Goal: Task Accomplishment & Management: Complete application form

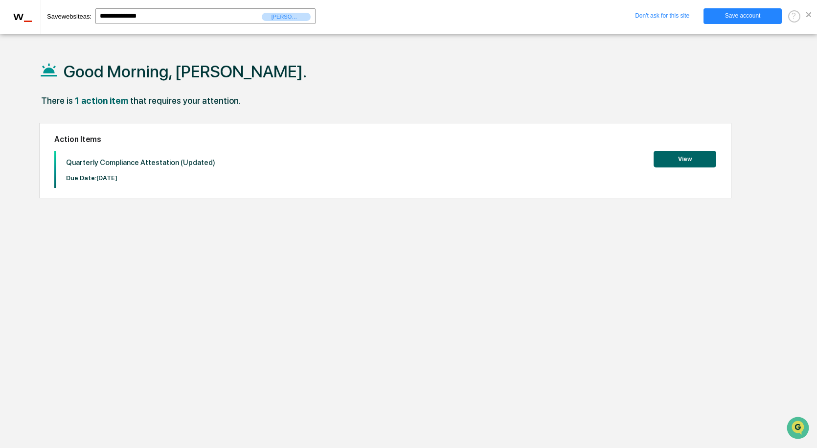
click at [808, 17] on span at bounding box center [809, 14] width 5 height 5
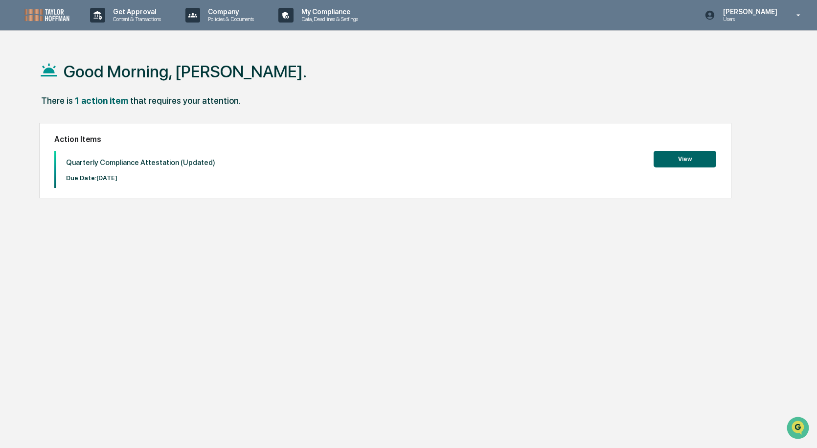
click at [684, 156] on button "View" at bounding box center [685, 159] width 63 height 17
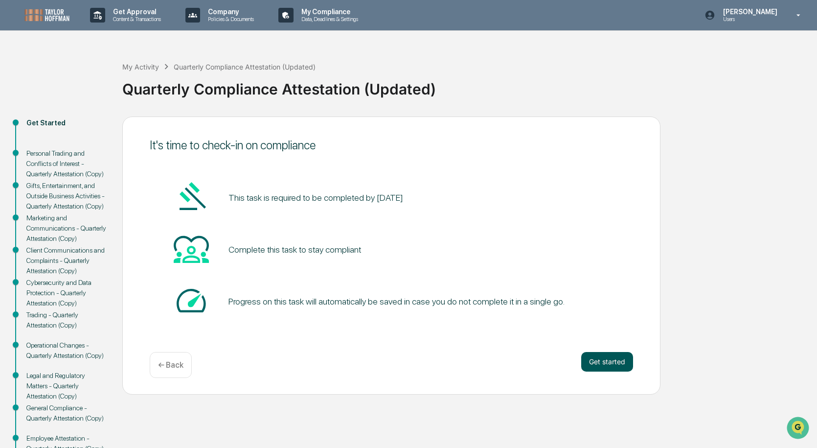
click at [613, 361] on button "Get started" at bounding box center [608, 362] width 52 height 20
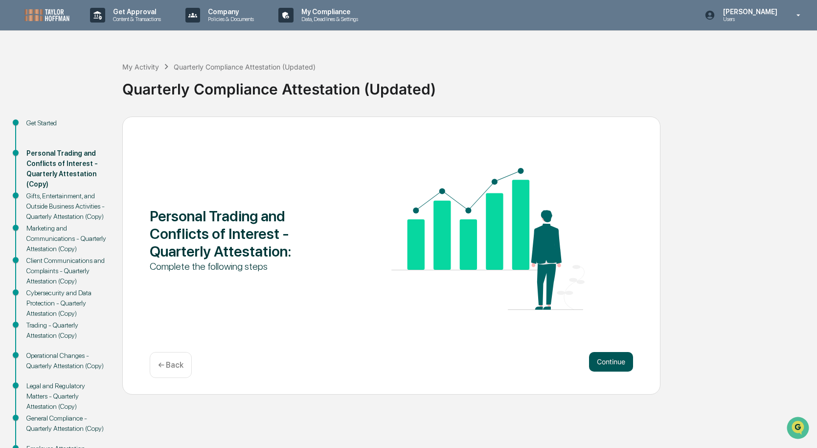
click at [609, 359] on button "Continue" at bounding box center [611, 362] width 44 height 20
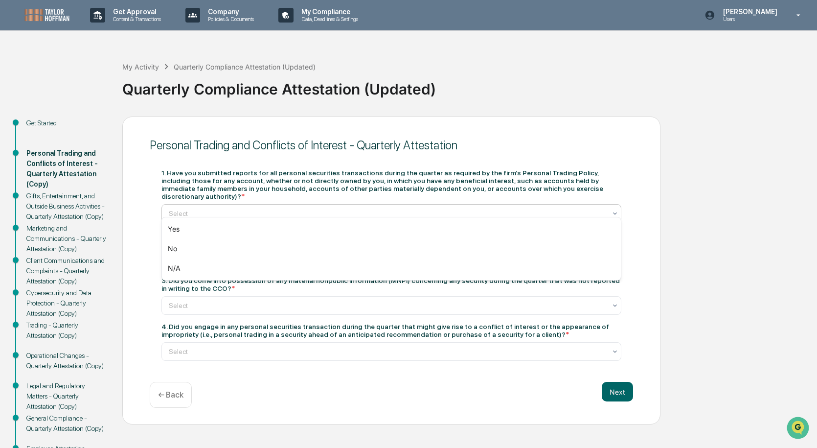
click at [614, 210] on icon at bounding box center [615, 214] width 8 height 8
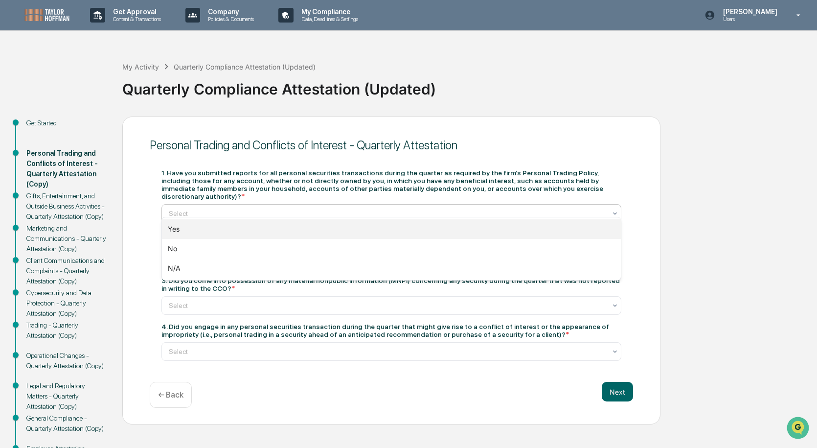
click at [178, 226] on div "Yes" at bounding box center [391, 229] width 459 height 20
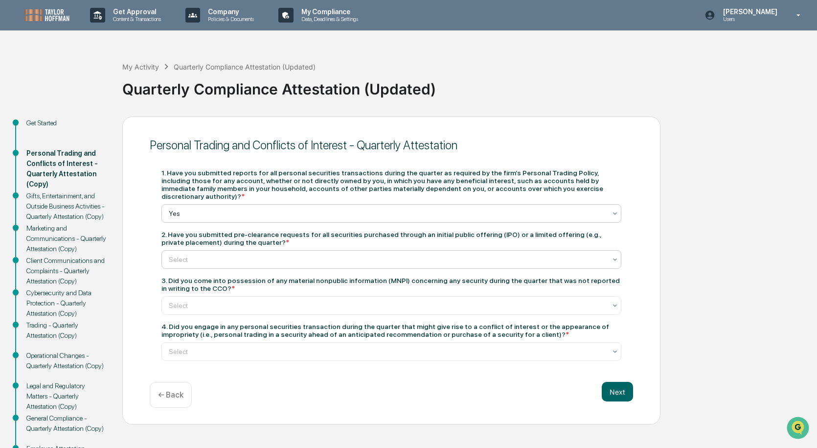
click at [612, 256] on icon at bounding box center [615, 260] width 8 height 8
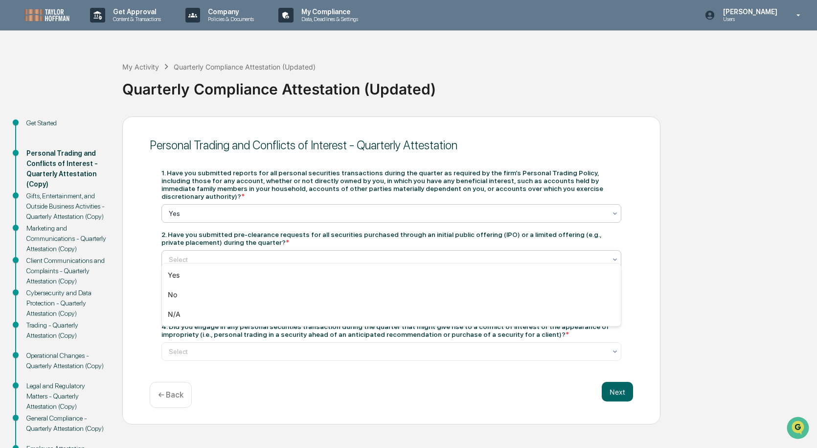
click at [215, 209] on div at bounding box center [388, 214] width 438 height 10
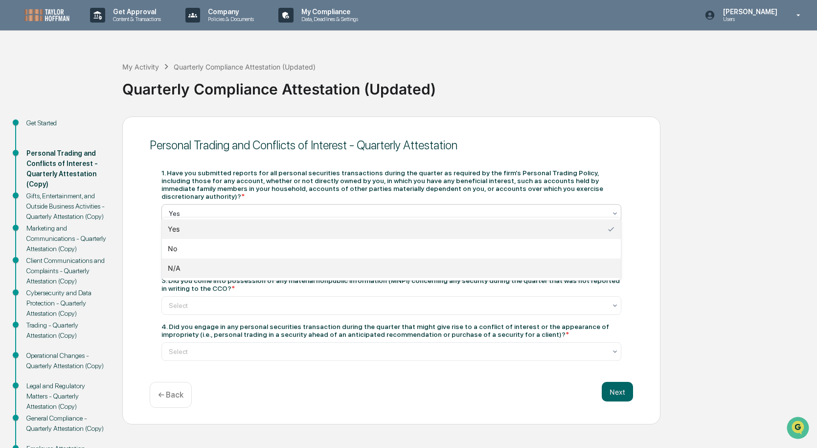
click at [177, 266] on div "N/A" at bounding box center [391, 268] width 459 height 20
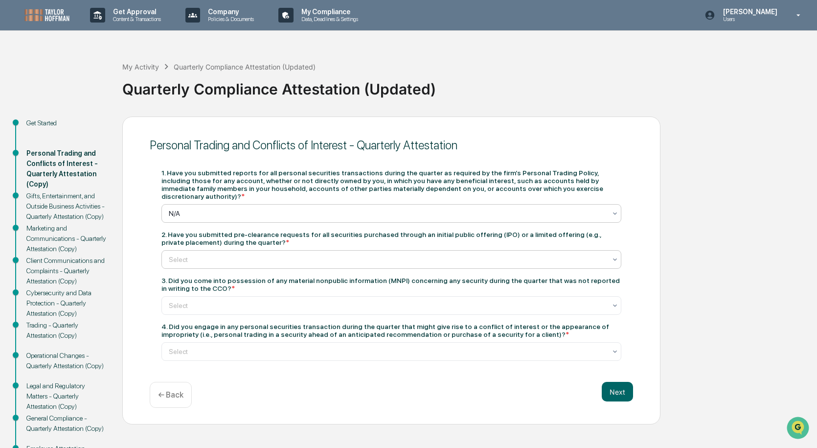
click at [257, 255] on div at bounding box center [388, 260] width 438 height 10
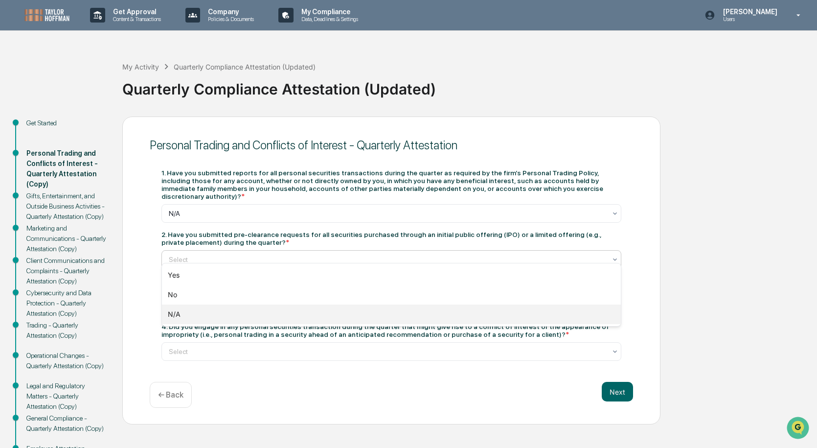
click at [174, 312] on div "N/A" at bounding box center [391, 314] width 459 height 20
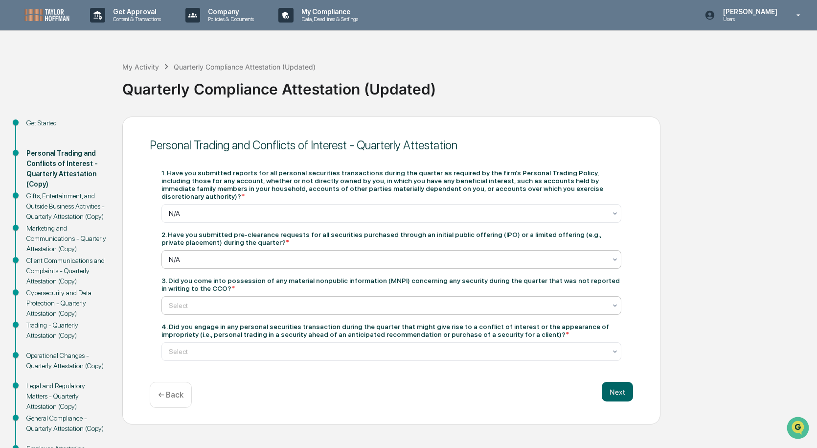
click at [607, 299] on div "Select" at bounding box center [387, 306] width 447 height 14
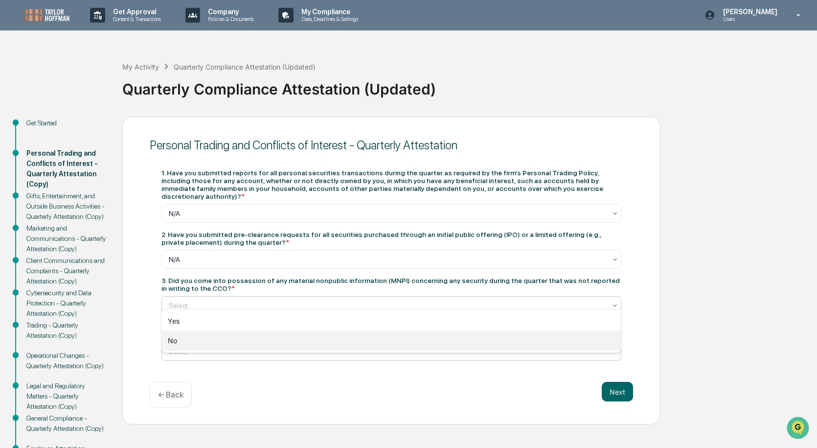
click at [170, 340] on div "No" at bounding box center [391, 341] width 459 height 20
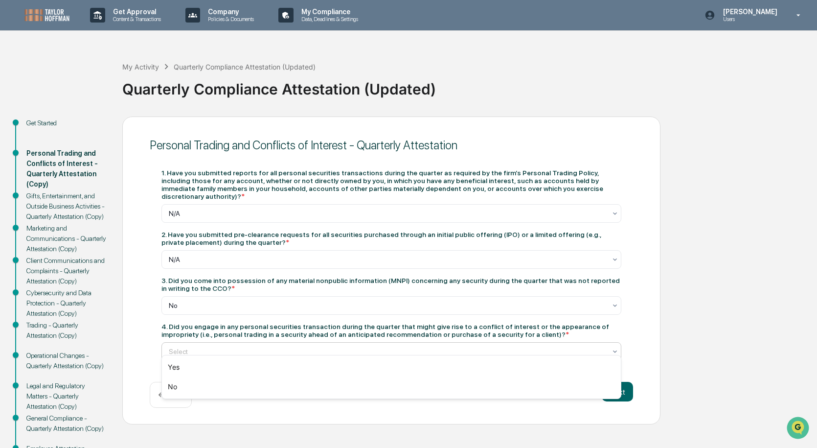
click at [476, 347] on div at bounding box center [388, 352] width 438 height 10
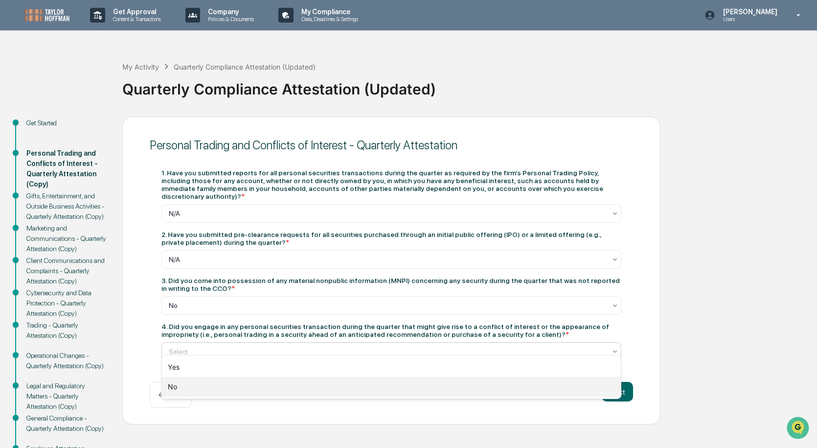
drag, startPoint x: 174, startPoint y: 379, endPoint x: 187, endPoint y: 371, distance: 15.8
click at [174, 378] on div "No" at bounding box center [391, 387] width 459 height 20
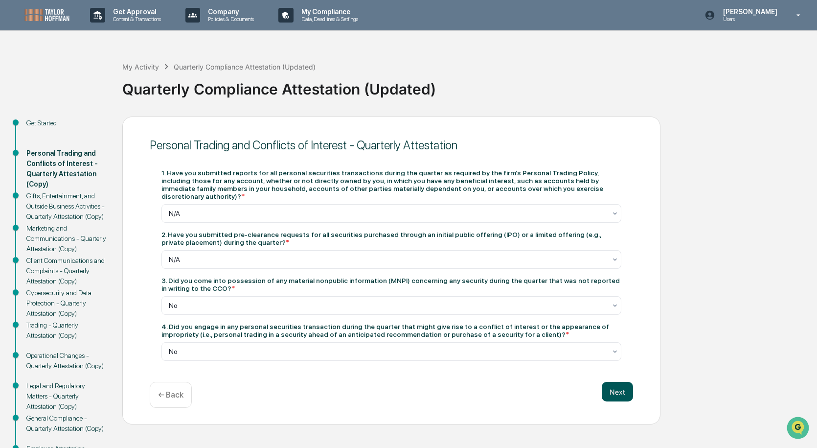
click at [620, 382] on button "Next" at bounding box center [617, 392] width 31 height 20
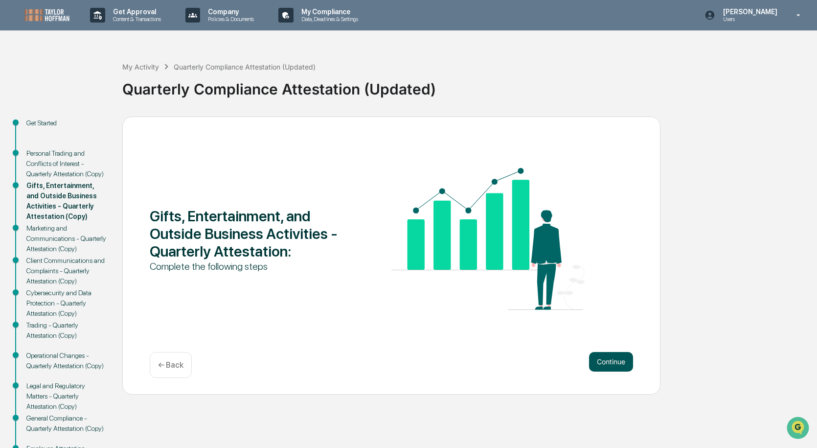
click at [621, 361] on button "Continue" at bounding box center [611, 362] width 44 height 20
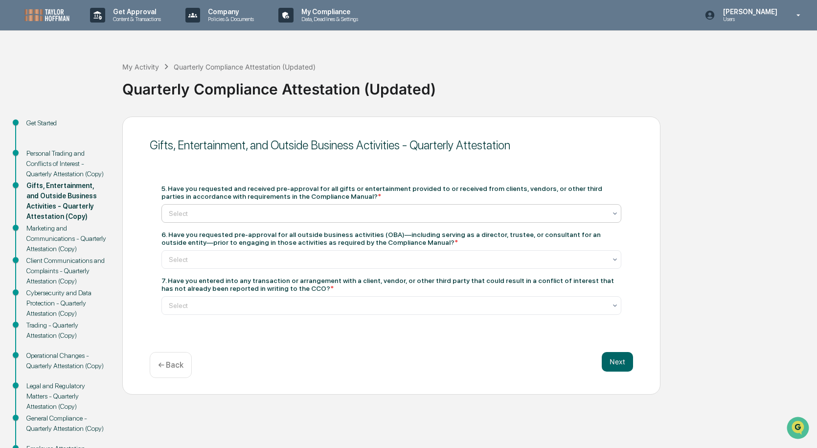
click at [375, 210] on div at bounding box center [388, 214] width 438 height 10
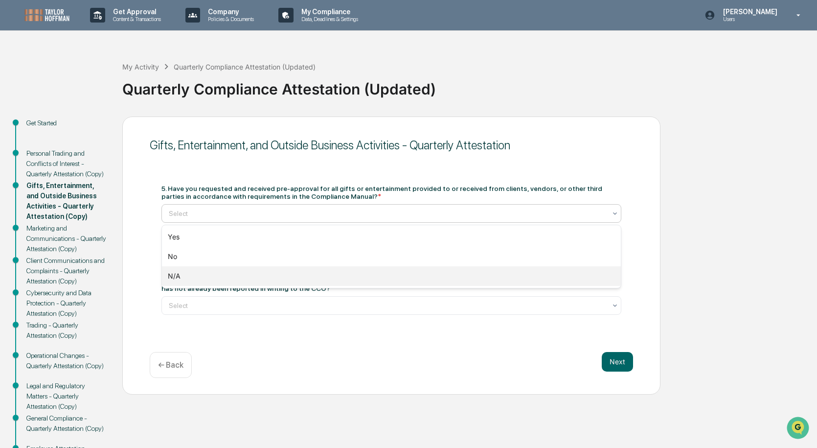
click at [179, 272] on div "N/A" at bounding box center [391, 276] width 459 height 20
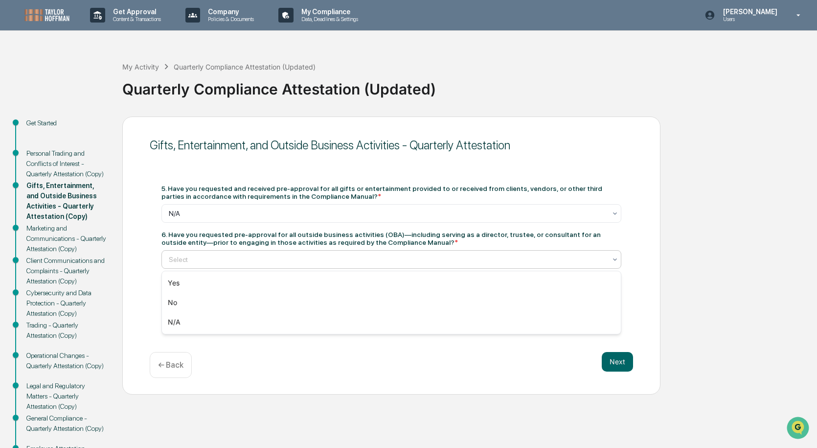
click at [361, 259] on div at bounding box center [388, 260] width 438 height 10
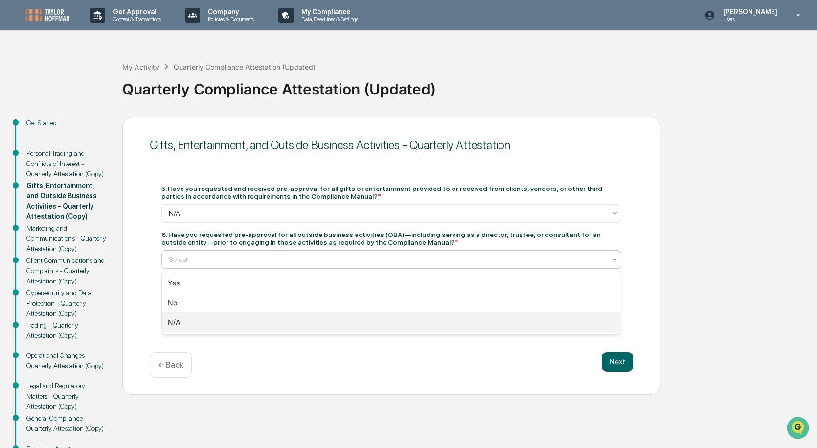
click at [166, 318] on div "N/A" at bounding box center [391, 322] width 459 height 20
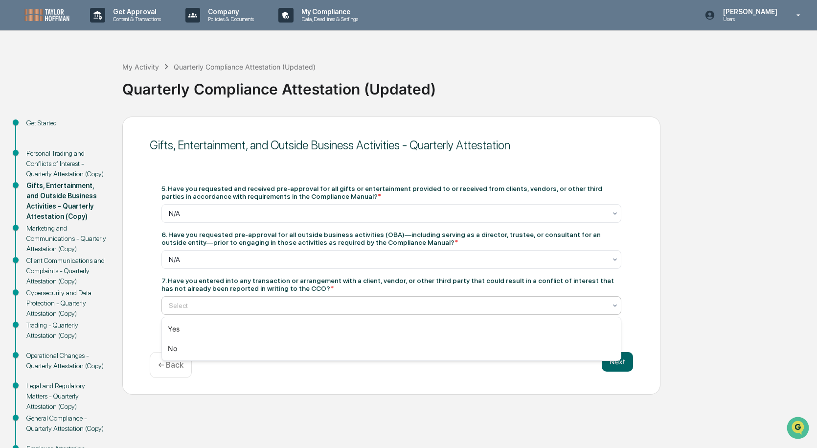
click at [302, 308] on div at bounding box center [388, 306] width 438 height 10
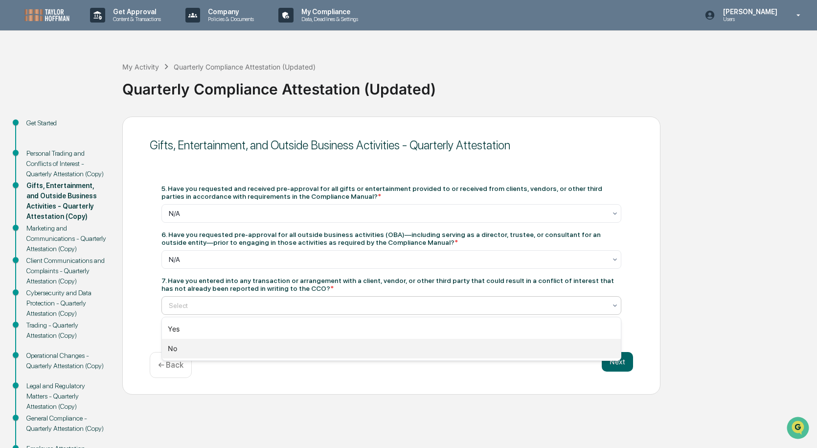
click at [170, 346] on div "No" at bounding box center [391, 349] width 459 height 20
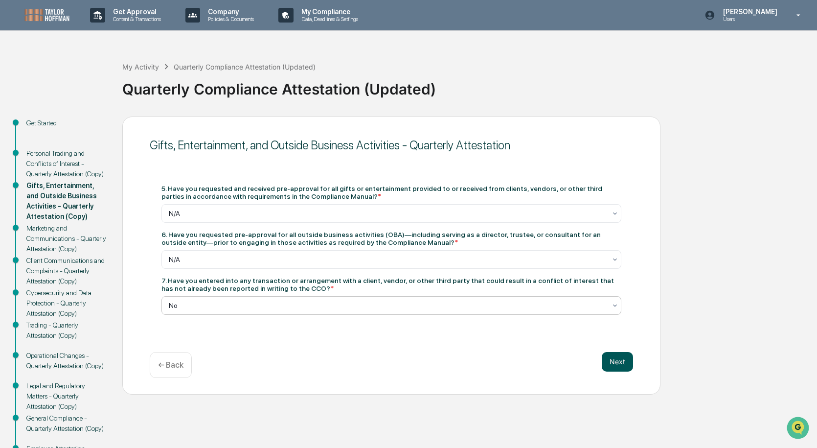
click at [621, 361] on button "Next" at bounding box center [617, 362] width 31 height 20
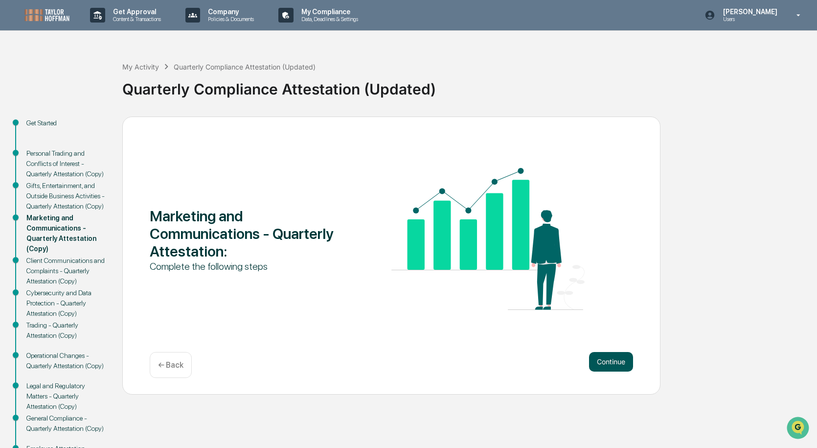
click at [602, 358] on button "Continue" at bounding box center [611, 362] width 44 height 20
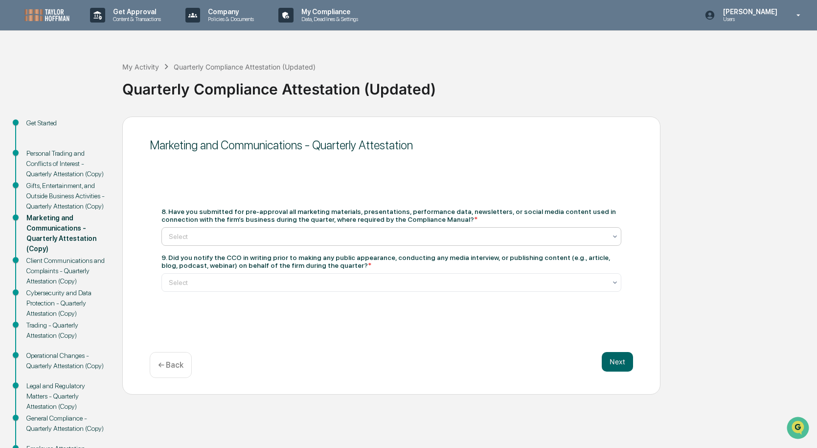
click at [406, 239] on div at bounding box center [388, 237] width 438 height 10
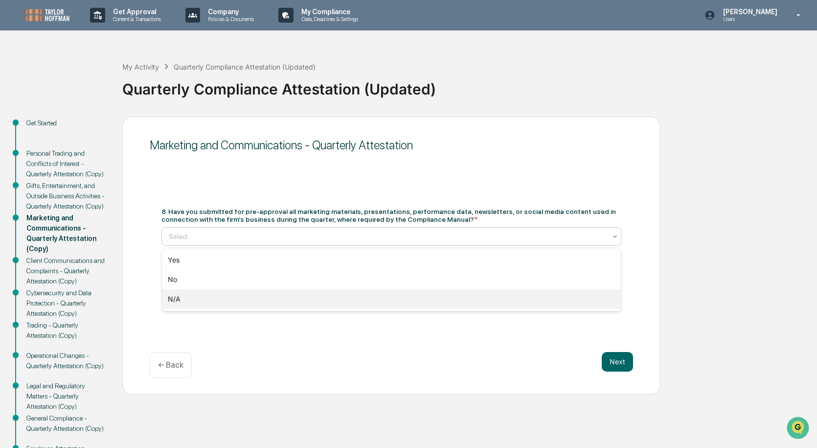
click at [168, 300] on div "N/A" at bounding box center [391, 299] width 459 height 20
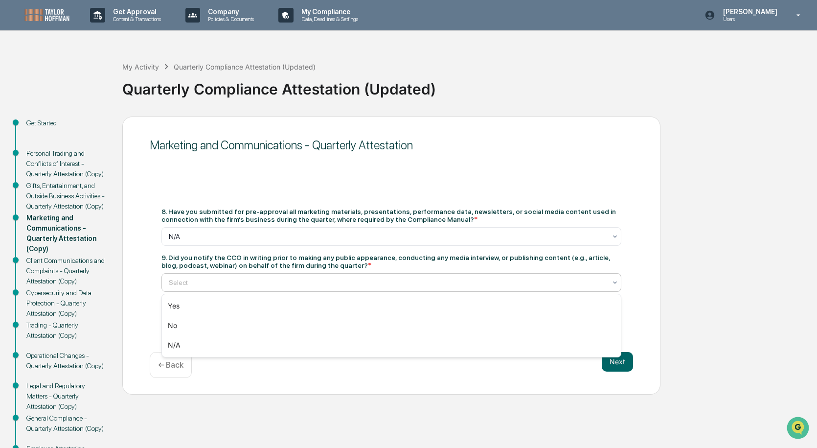
click at [322, 278] on div at bounding box center [388, 283] width 438 height 10
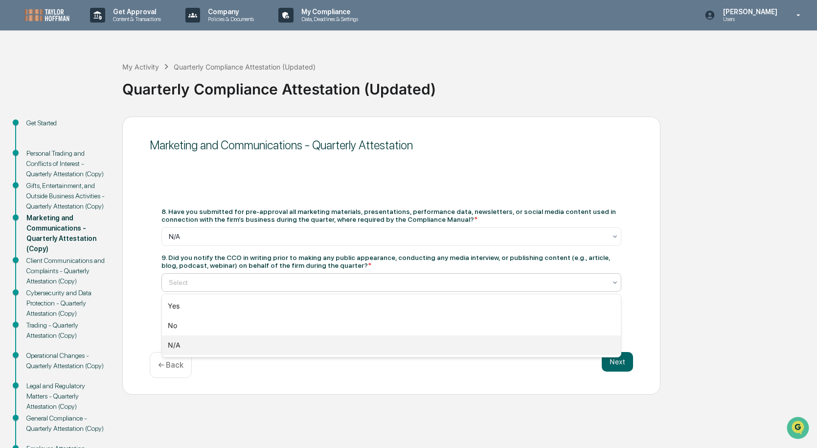
click at [175, 343] on div "N/A" at bounding box center [391, 345] width 459 height 20
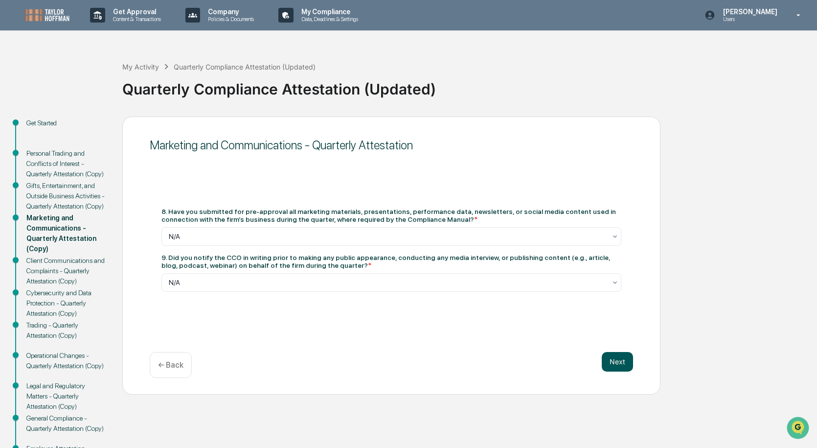
click at [618, 362] on button "Next" at bounding box center [617, 362] width 31 height 20
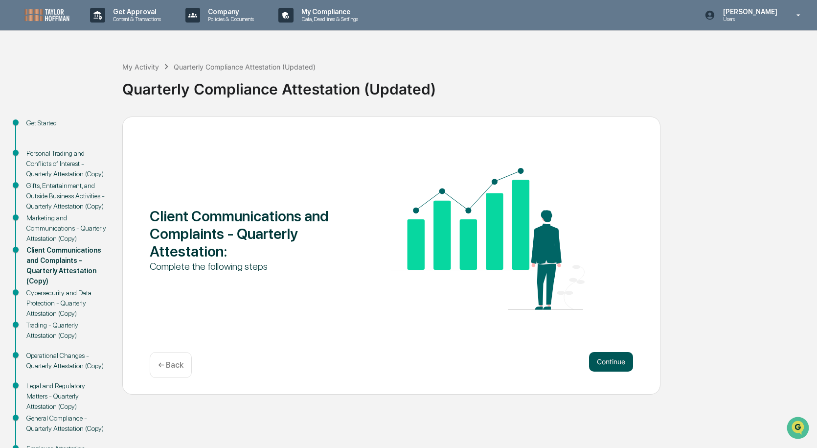
click at [620, 363] on button "Continue" at bounding box center [611, 362] width 44 height 20
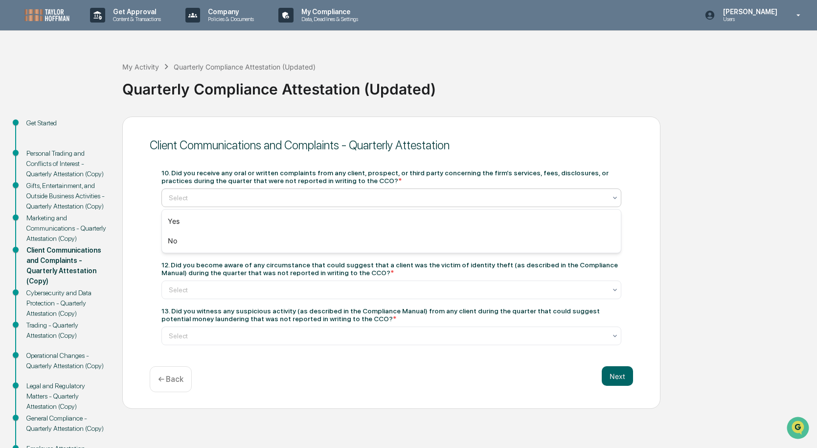
click at [309, 196] on div at bounding box center [388, 198] width 438 height 10
click at [179, 238] on div "No" at bounding box center [391, 241] width 459 height 20
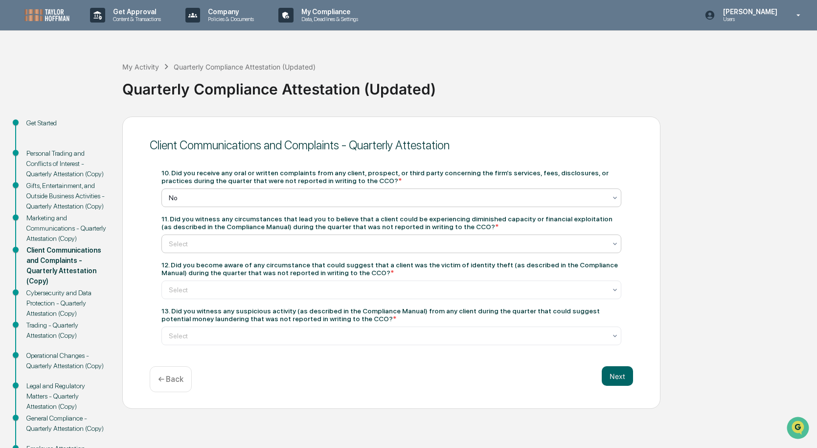
click at [357, 242] on div at bounding box center [388, 244] width 438 height 10
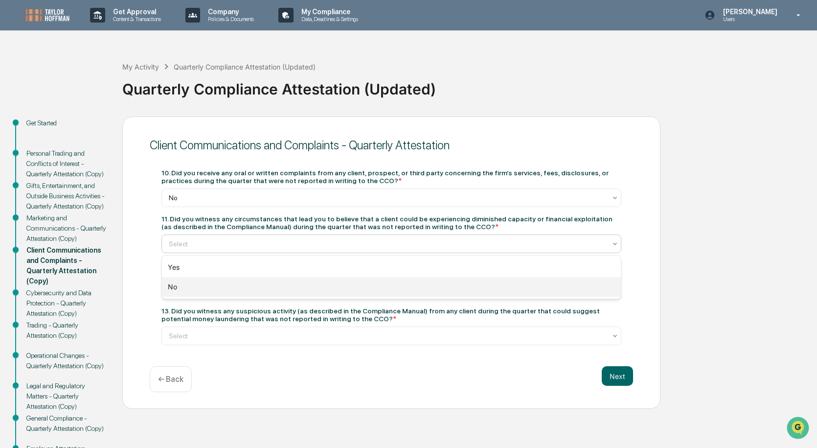
click at [169, 283] on div "No" at bounding box center [391, 287] width 459 height 20
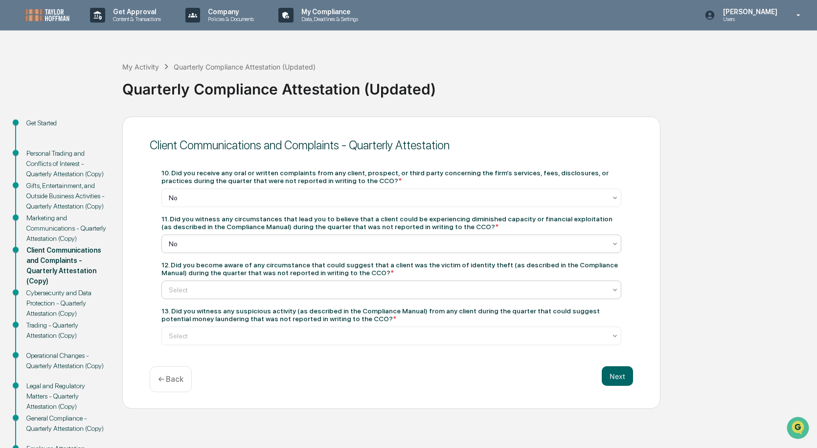
click at [343, 287] on div at bounding box center [388, 290] width 438 height 10
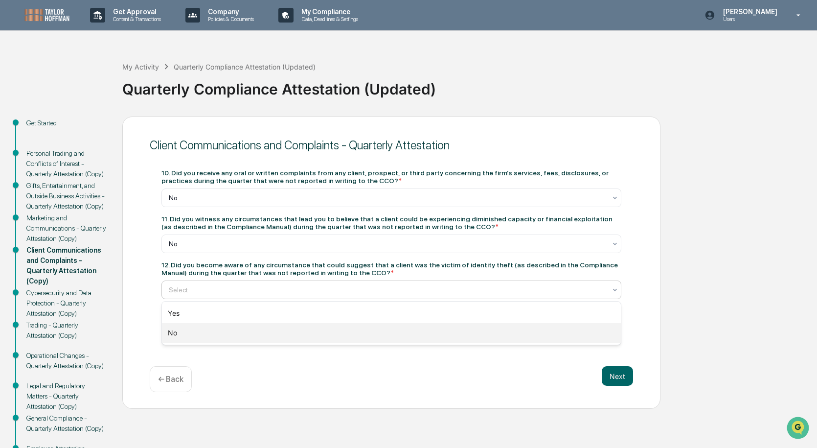
click at [174, 331] on div "No" at bounding box center [391, 333] width 459 height 20
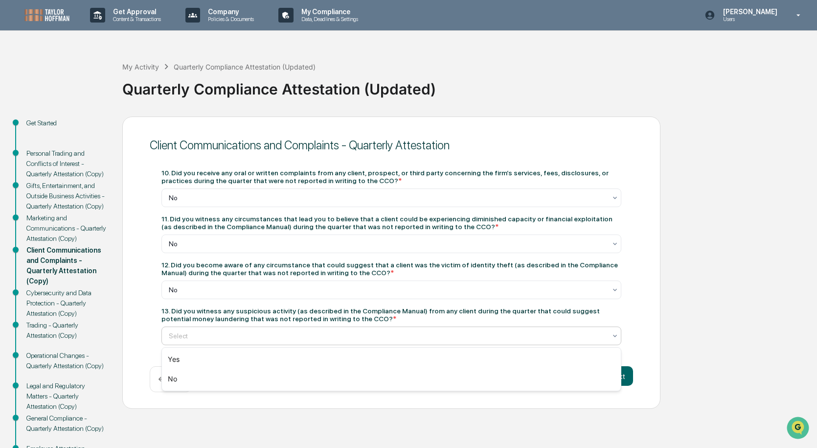
click at [282, 338] on div at bounding box center [388, 336] width 438 height 10
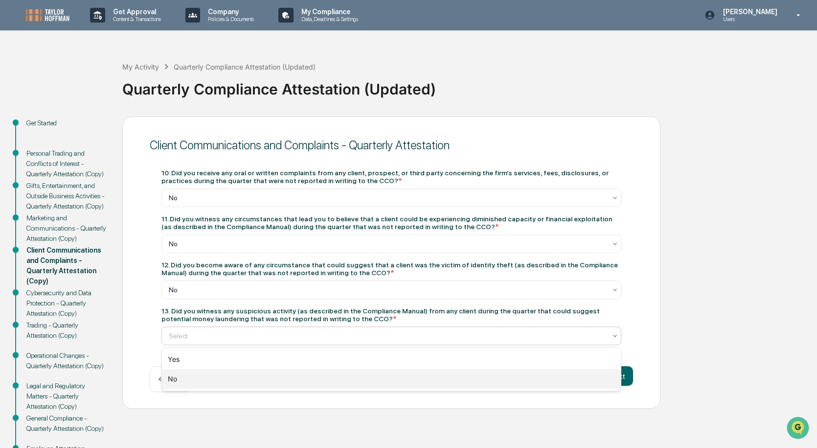
click at [179, 378] on div "No" at bounding box center [391, 379] width 459 height 20
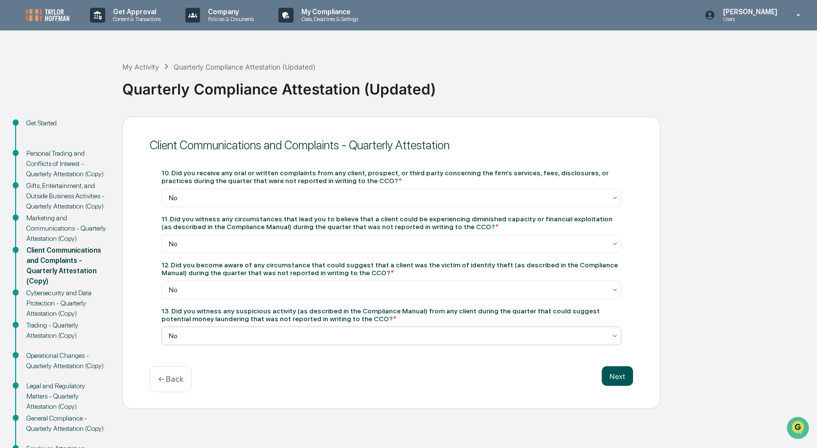
click at [616, 375] on button "Next" at bounding box center [617, 376] width 31 height 20
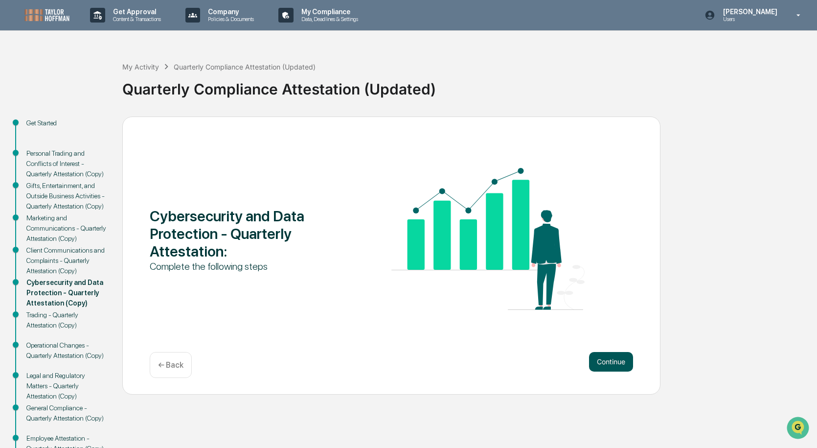
click at [624, 359] on button "Continue" at bounding box center [611, 362] width 44 height 20
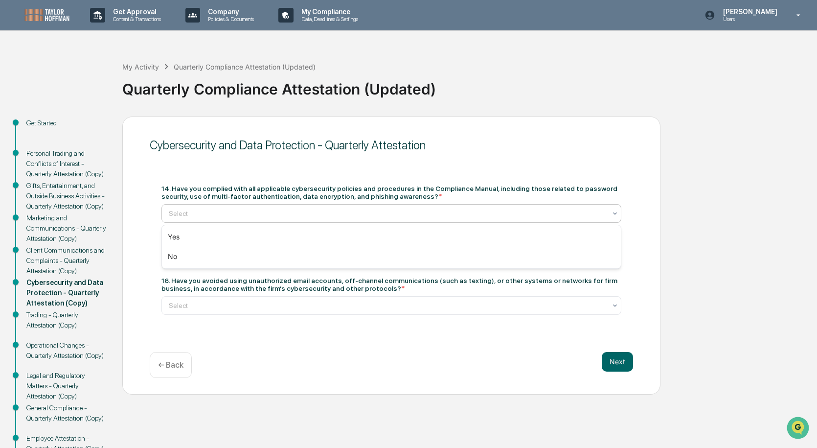
click at [392, 212] on div at bounding box center [388, 214] width 438 height 10
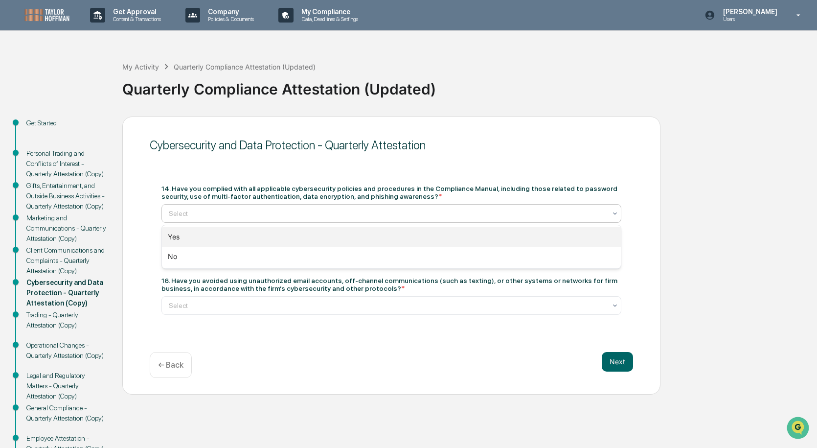
click at [175, 233] on div "Yes" at bounding box center [391, 237] width 459 height 20
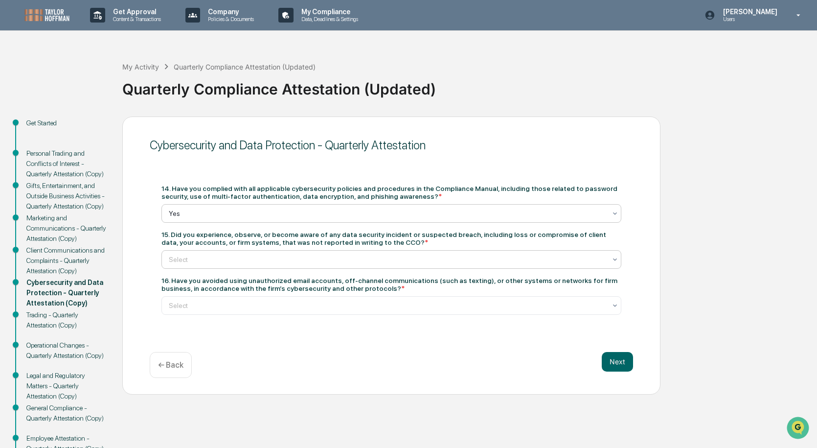
click at [198, 257] on div at bounding box center [388, 260] width 438 height 10
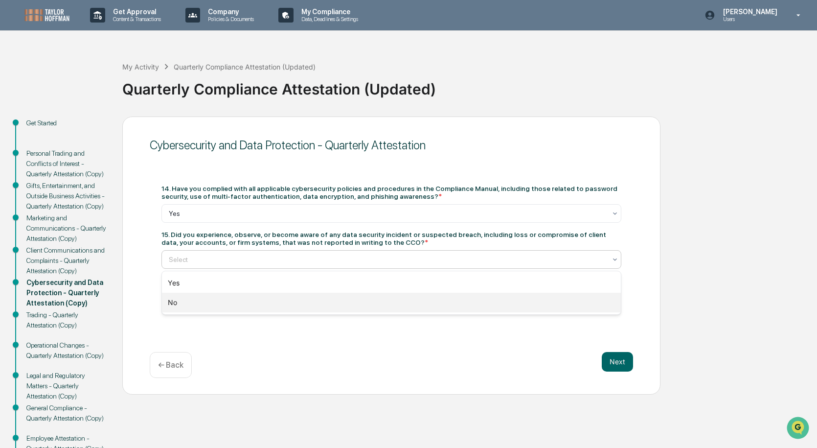
click at [172, 303] on div "No" at bounding box center [391, 303] width 459 height 20
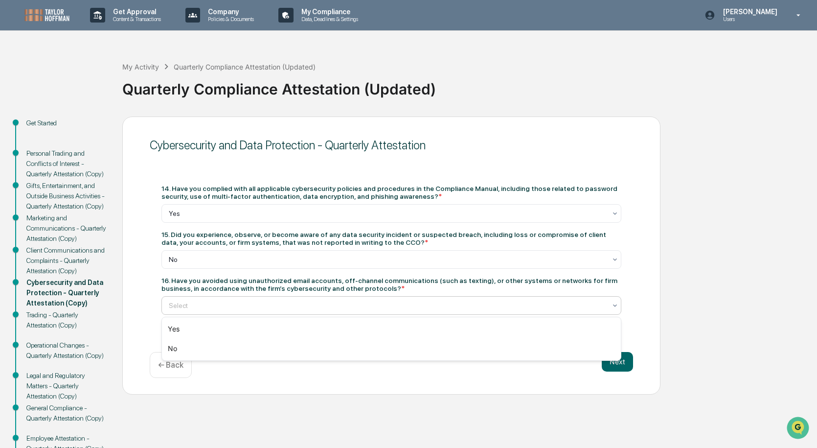
click at [253, 305] on div at bounding box center [388, 306] width 438 height 10
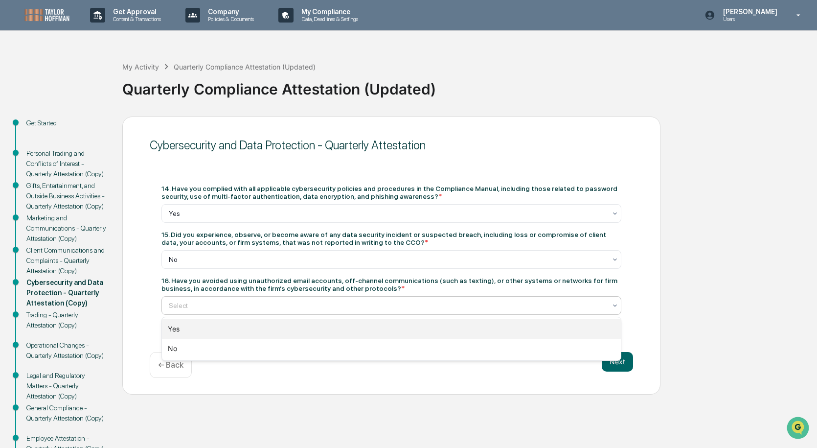
drag, startPoint x: 170, startPoint y: 329, endPoint x: 177, endPoint y: 328, distance: 6.9
click at [170, 328] on div "Yes" at bounding box center [391, 329] width 459 height 20
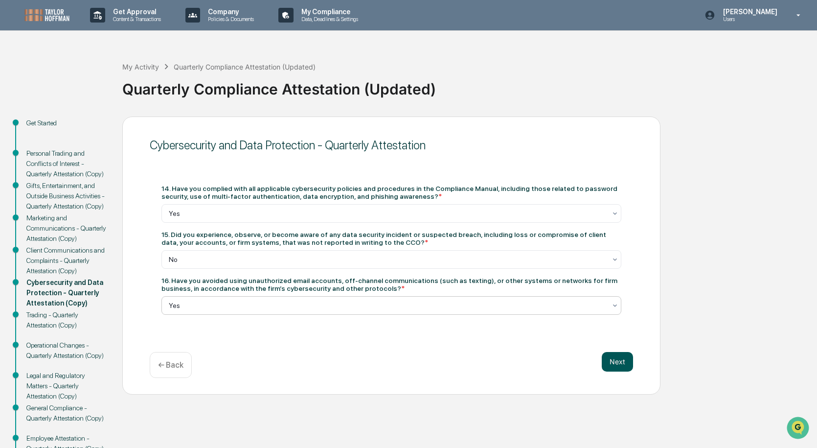
click at [617, 361] on button "Next" at bounding box center [617, 362] width 31 height 20
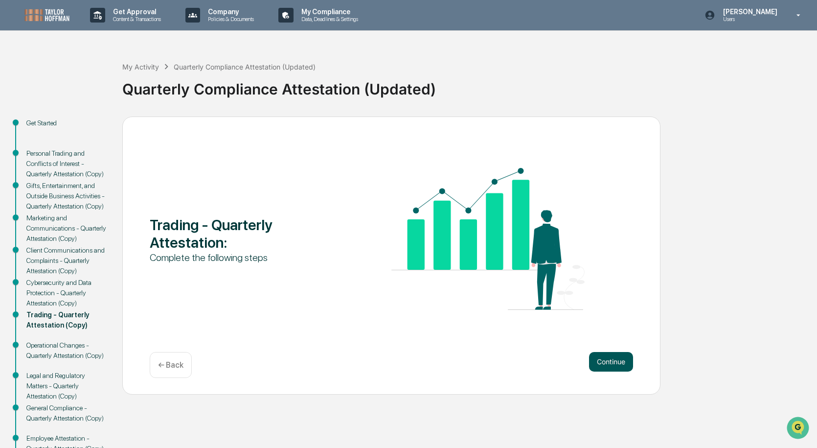
click at [628, 363] on button "Continue" at bounding box center [611, 362] width 44 height 20
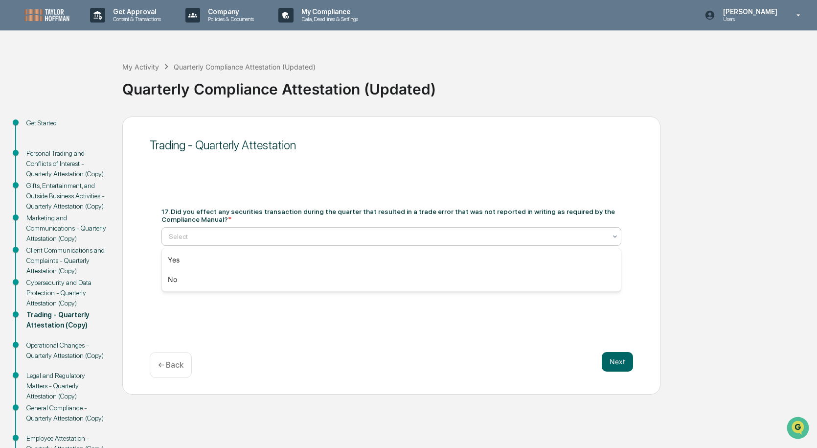
click at [301, 234] on div at bounding box center [388, 237] width 438 height 10
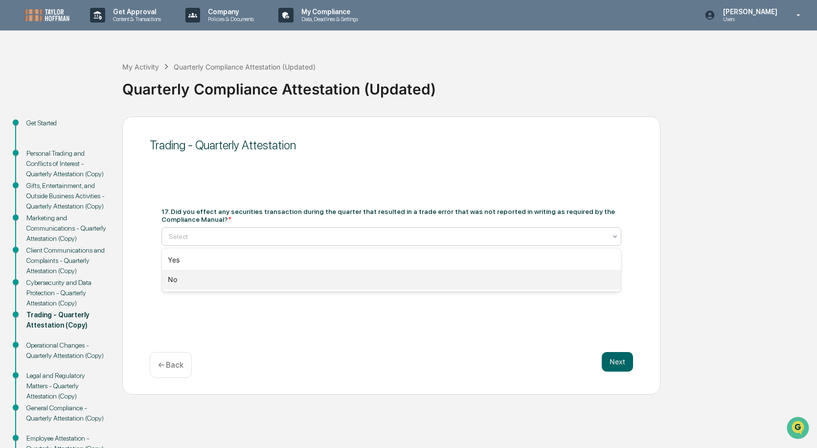
click at [175, 282] on div "No" at bounding box center [391, 280] width 459 height 20
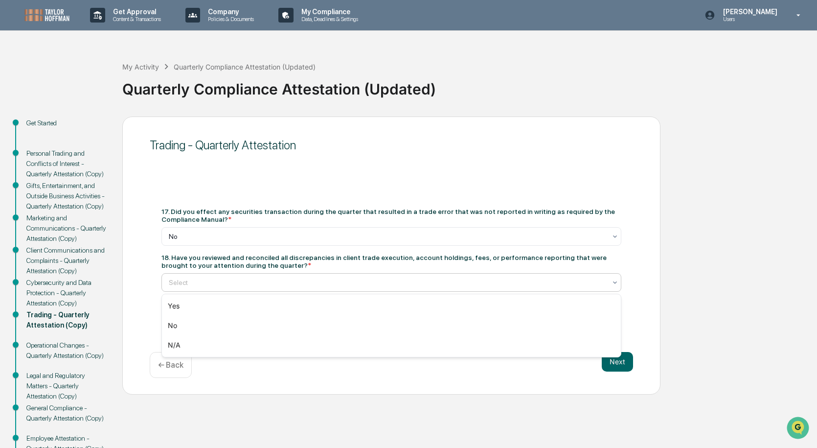
click at [270, 281] on div at bounding box center [388, 283] width 438 height 10
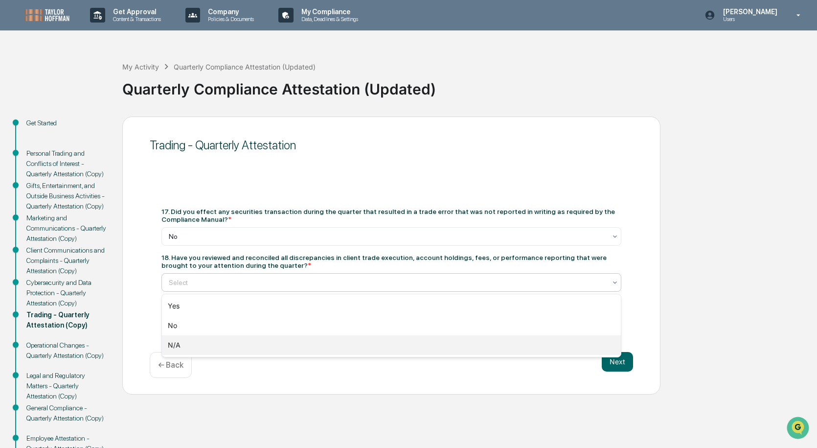
drag, startPoint x: 170, startPoint y: 346, endPoint x: 182, endPoint y: 343, distance: 12.0
click at [170, 345] on div "N/A" at bounding box center [391, 345] width 459 height 20
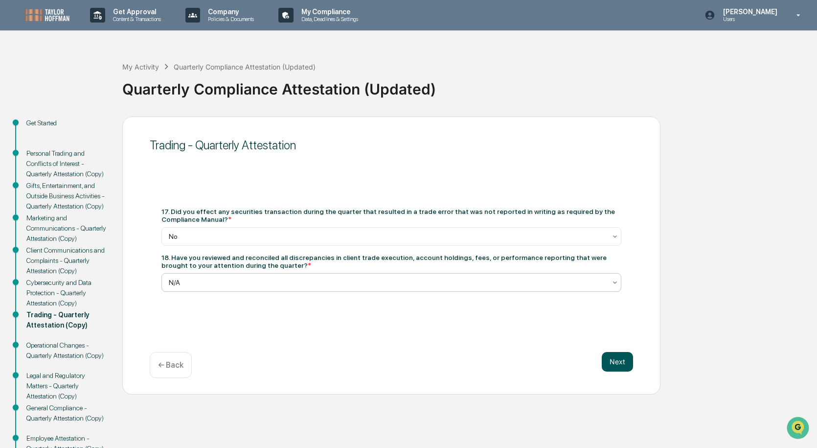
click at [618, 359] on button "Next" at bounding box center [617, 362] width 31 height 20
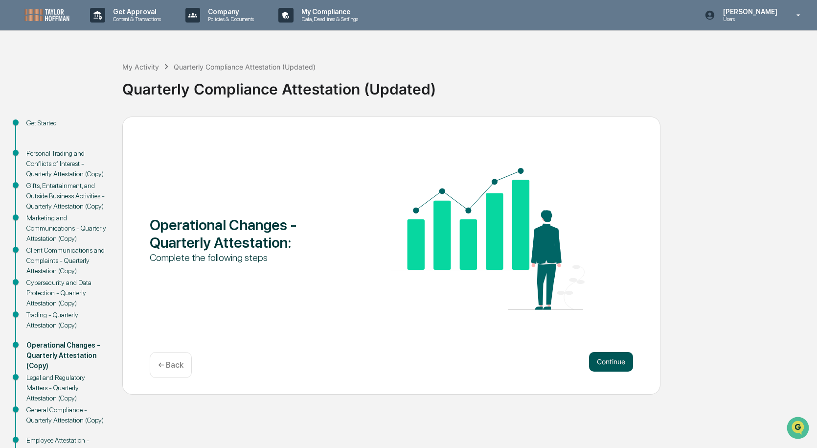
click at [610, 363] on button "Continue" at bounding box center [611, 362] width 44 height 20
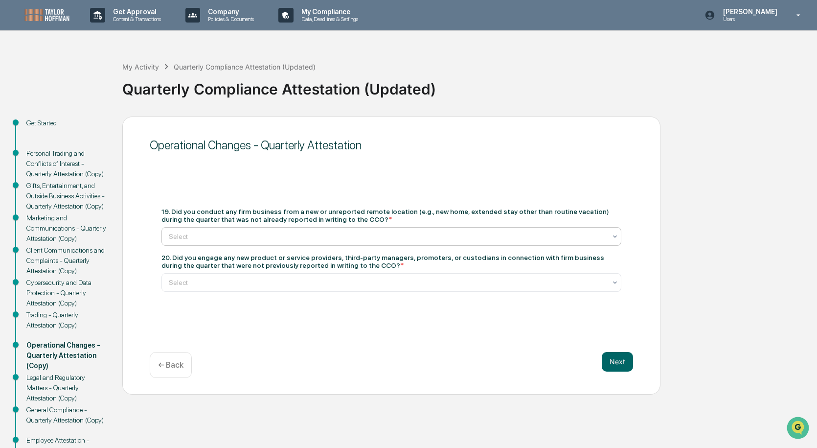
click at [239, 233] on div at bounding box center [388, 237] width 438 height 10
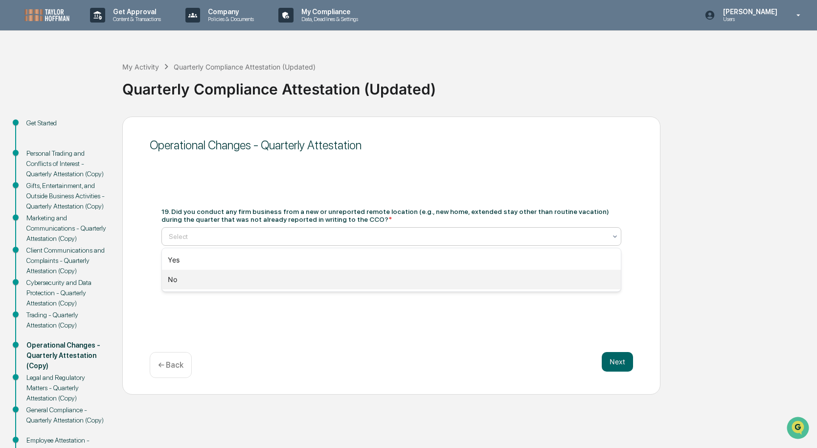
click at [181, 277] on div "No" at bounding box center [391, 280] width 459 height 20
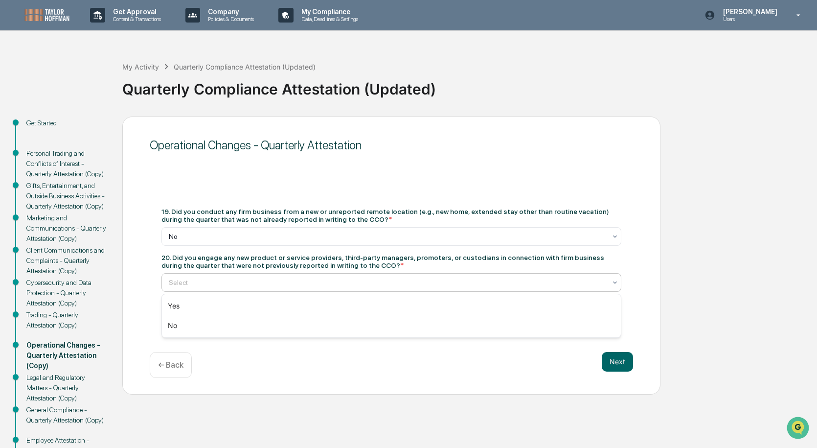
click at [375, 281] on div at bounding box center [388, 283] width 438 height 10
click at [178, 324] on div "No" at bounding box center [391, 326] width 459 height 20
click at [621, 360] on button "Next" at bounding box center [617, 362] width 31 height 20
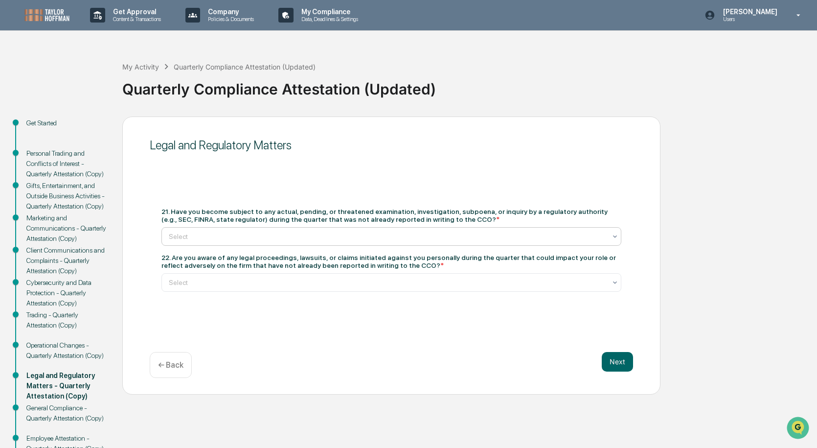
click at [347, 235] on div at bounding box center [388, 237] width 438 height 10
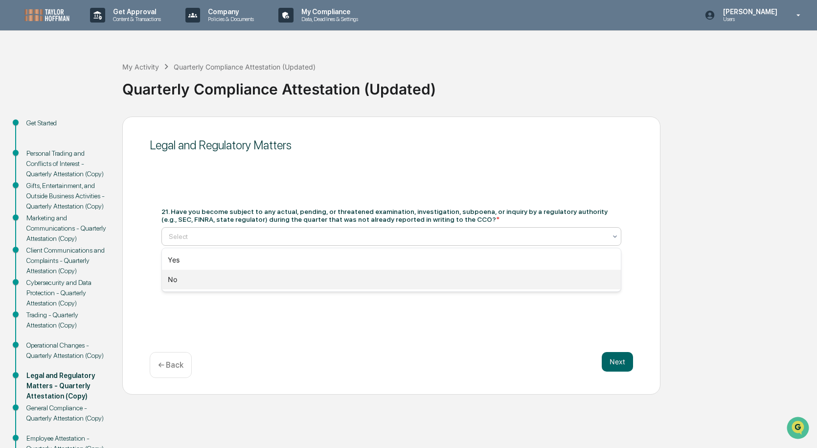
click at [169, 279] on div "No" at bounding box center [391, 280] width 459 height 20
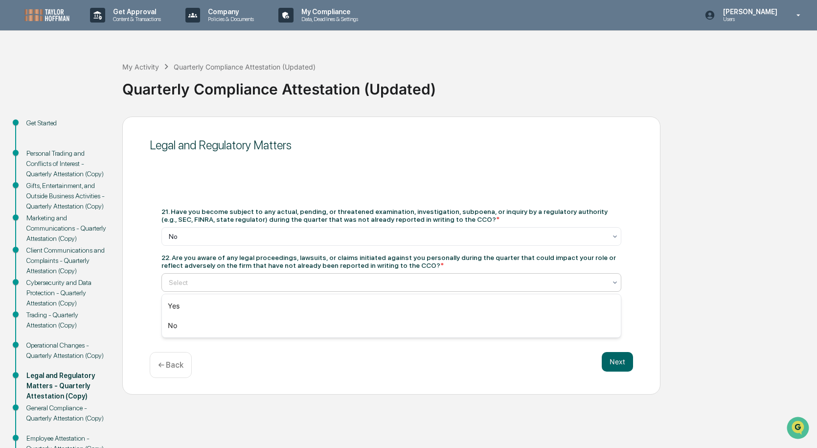
click at [330, 280] on div at bounding box center [388, 283] width 438 height 10
click at [181, 323] on div "No" at bounding box center [391, 326] width 459 height 20
click at [620, 352] on button "Next" at bounding box center [617, 362] width 31 height 20
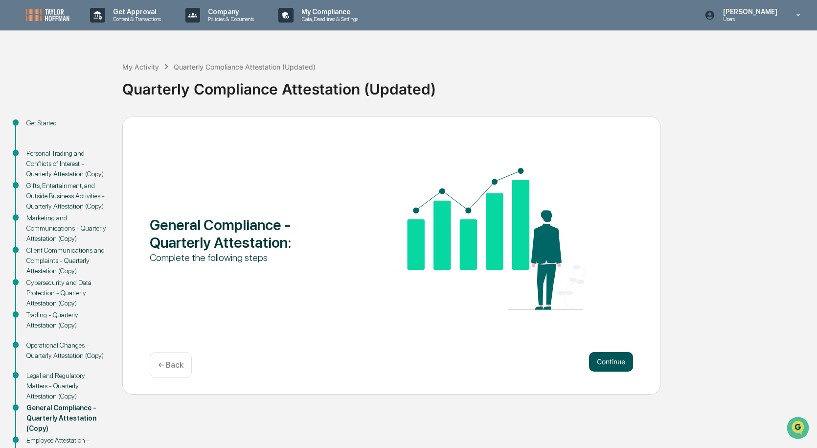
click at [620, 362] on button "Continue" at bounding box center [611, 362] width 44 height 20
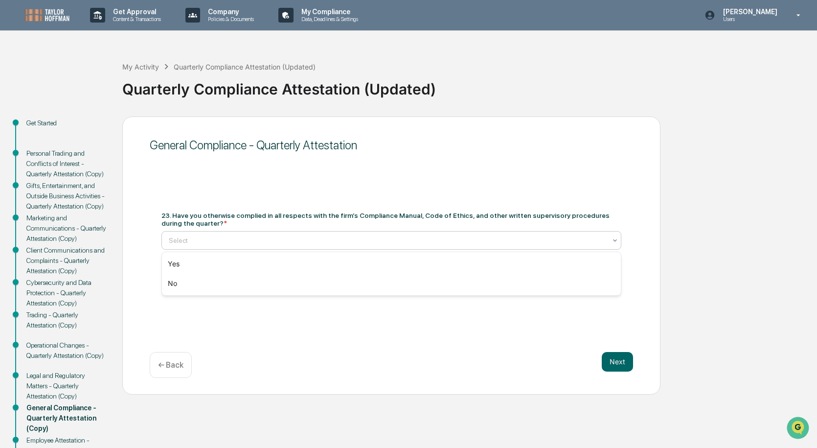
click at [301, 237] on div at bounding box center [388, 240] width 438 height 10
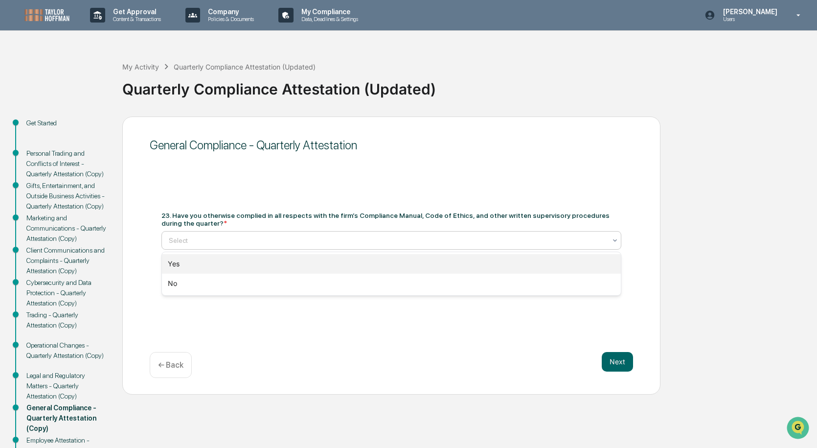
click at [175, 261] on div "Yes" at bounding box center [391, 264] width 459 height 20
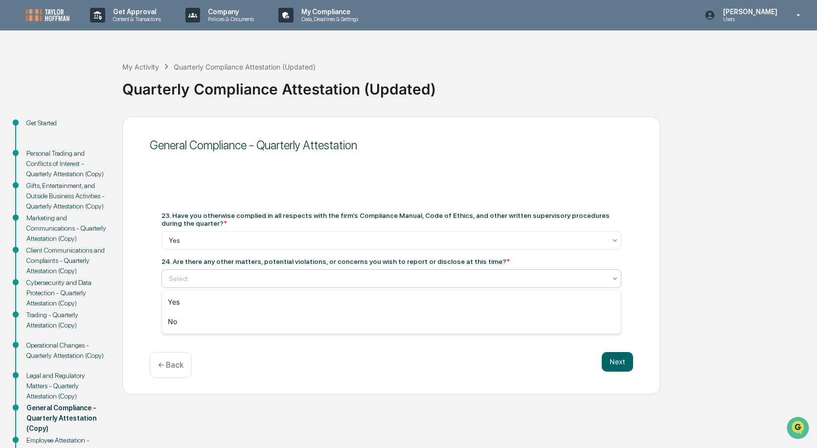
click at [316, 271] on div "Select" at bounding box center [392, 278] width 460 height 19
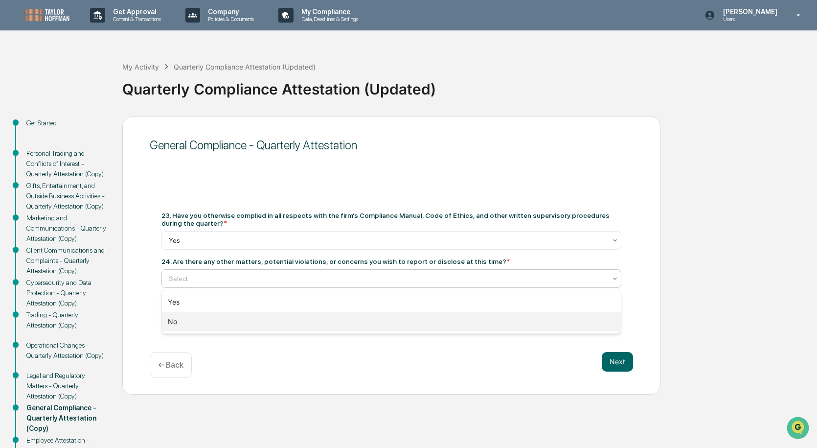
click at [178, 321] on div "No" at bounding box center [391, 322] width 459 height 20
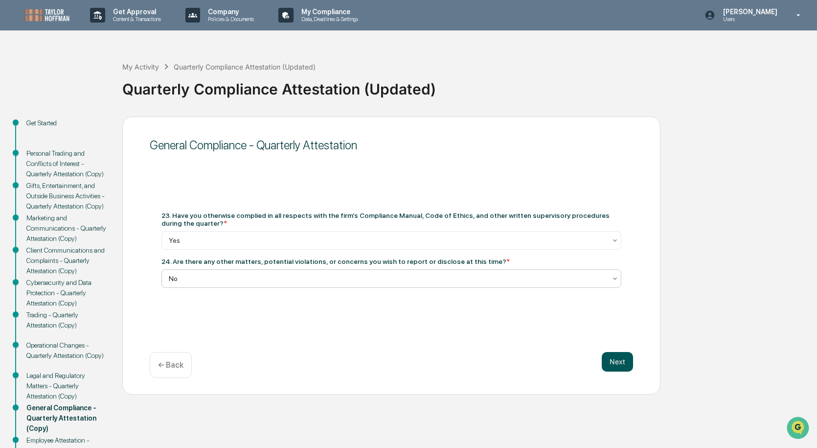
click at [622, 364] on button "Next" at bounding box center [617, 362] width 31 height 20
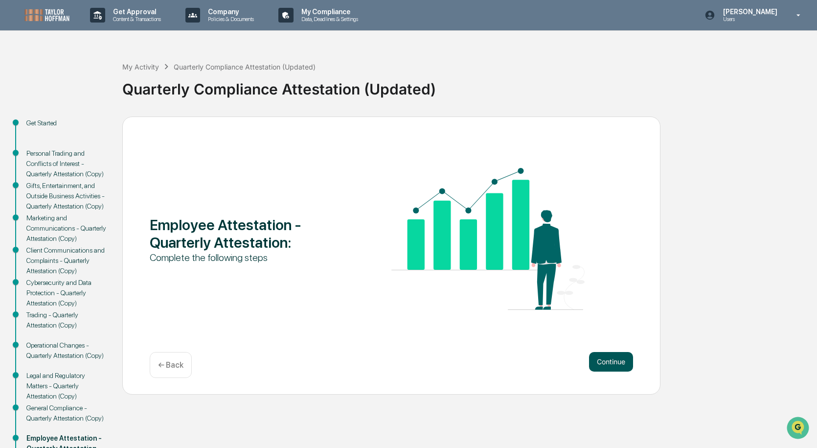
click at [614, 360] on button "Continue" at bounding box center [611, 362] width 44 height 20
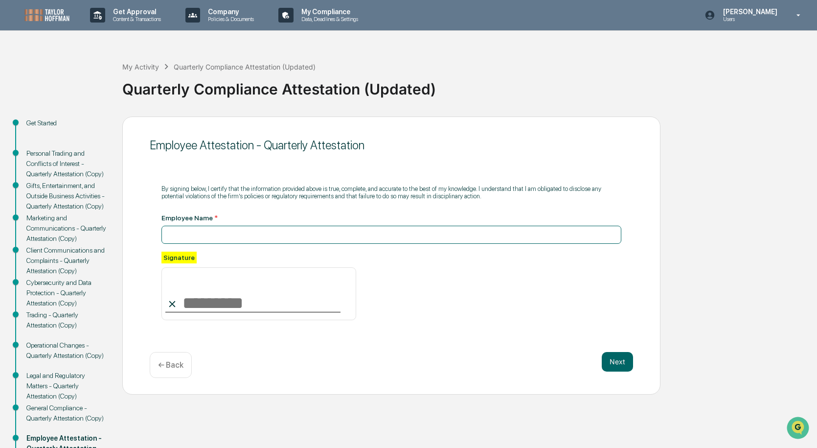
click at [176, 232] on input at bounding box center [392, 235] width 460 height 18
type input "**********"
click at [203, 303] on input at bounding box center [259, 293] width 195 height 53
type input "**********"
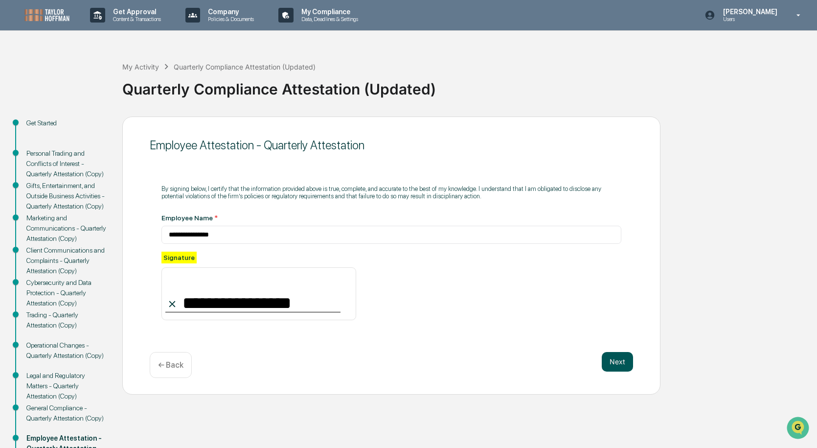
click at [621, 363] on button "Next" at bounding box center [617, 362] width 31 height 20
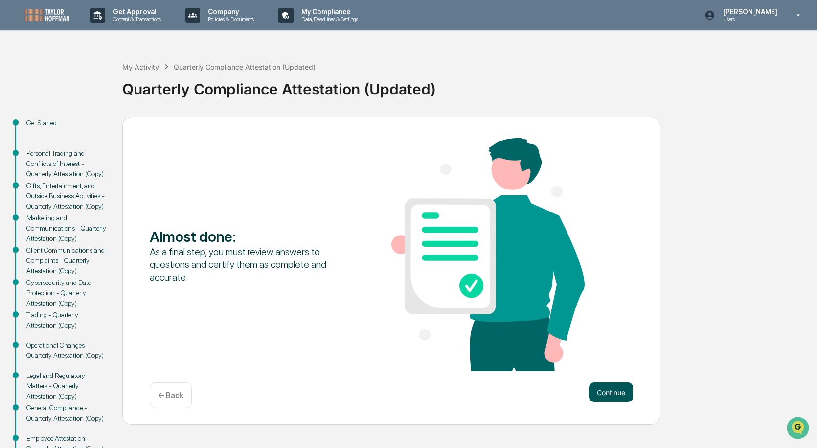
click at [610, 388] on button "Continue" at bounding box center [611, 392] width 44 height 20
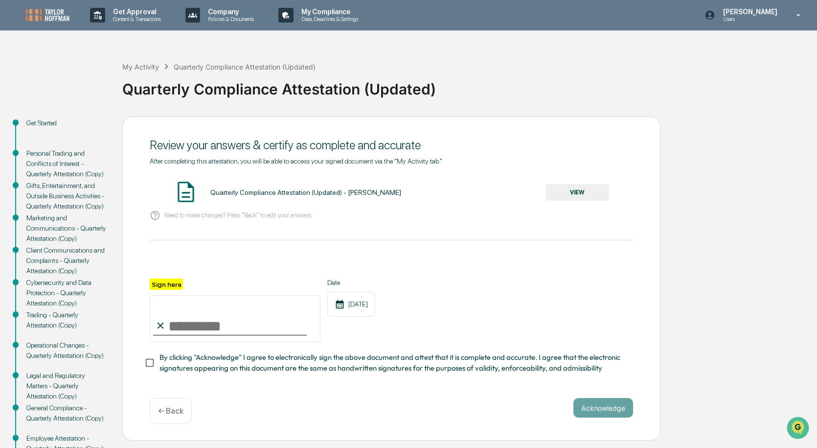
click at [578, 191] on button "VIEW" at bounding box center [578, 192] width 64 height 17
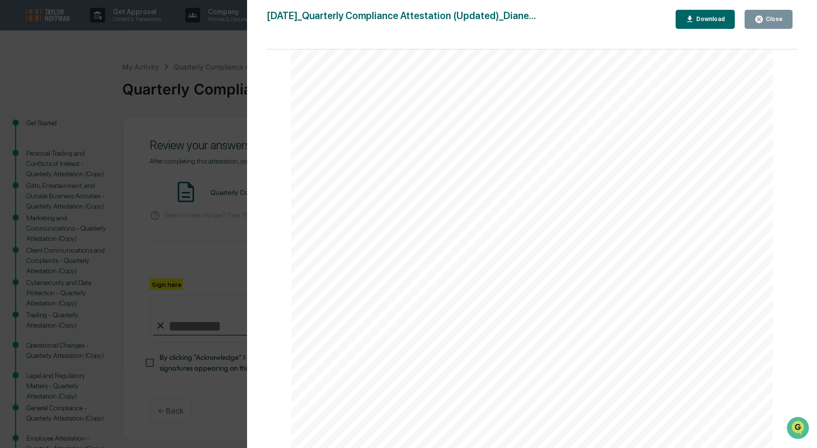
scroll to position [147, 0]
click at [763, 20] on icon "button" at bounding box center [759, 19] width 7 height 7
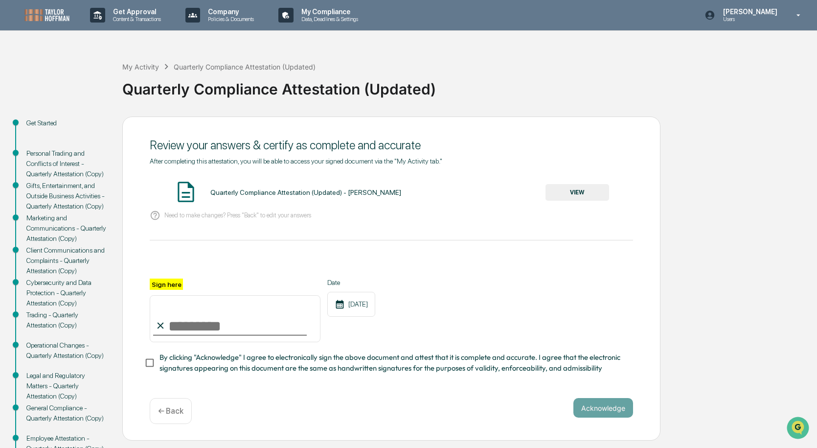
click at [179, 326] on input "Sign here" at bounding box center [235, 318] width 171 height 47
type input "**********"
click at [524, 307] on div "**********" at bounding box center [392, 311] width 484 height 64
click at [611, 409] on button "Acknowledge" at bounding box center [604, 408] width 60 height 20
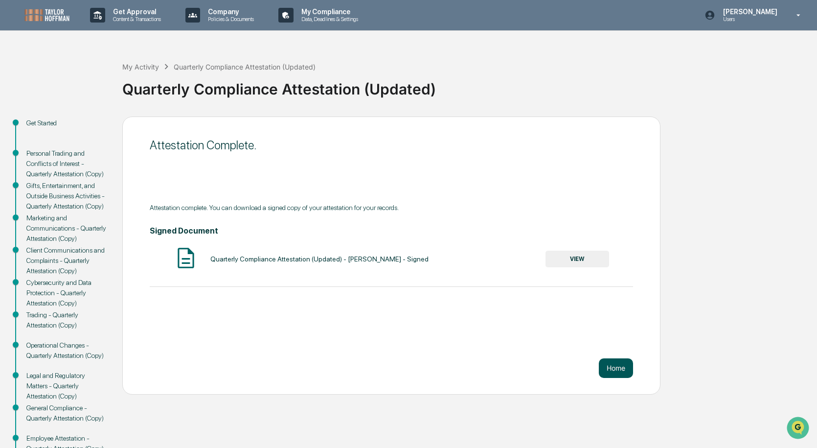
click at [614, 366] on button "Home" at bounding box center [616, 368] width 34 height 20
